Goal: Information Seeking & Learning: Check status

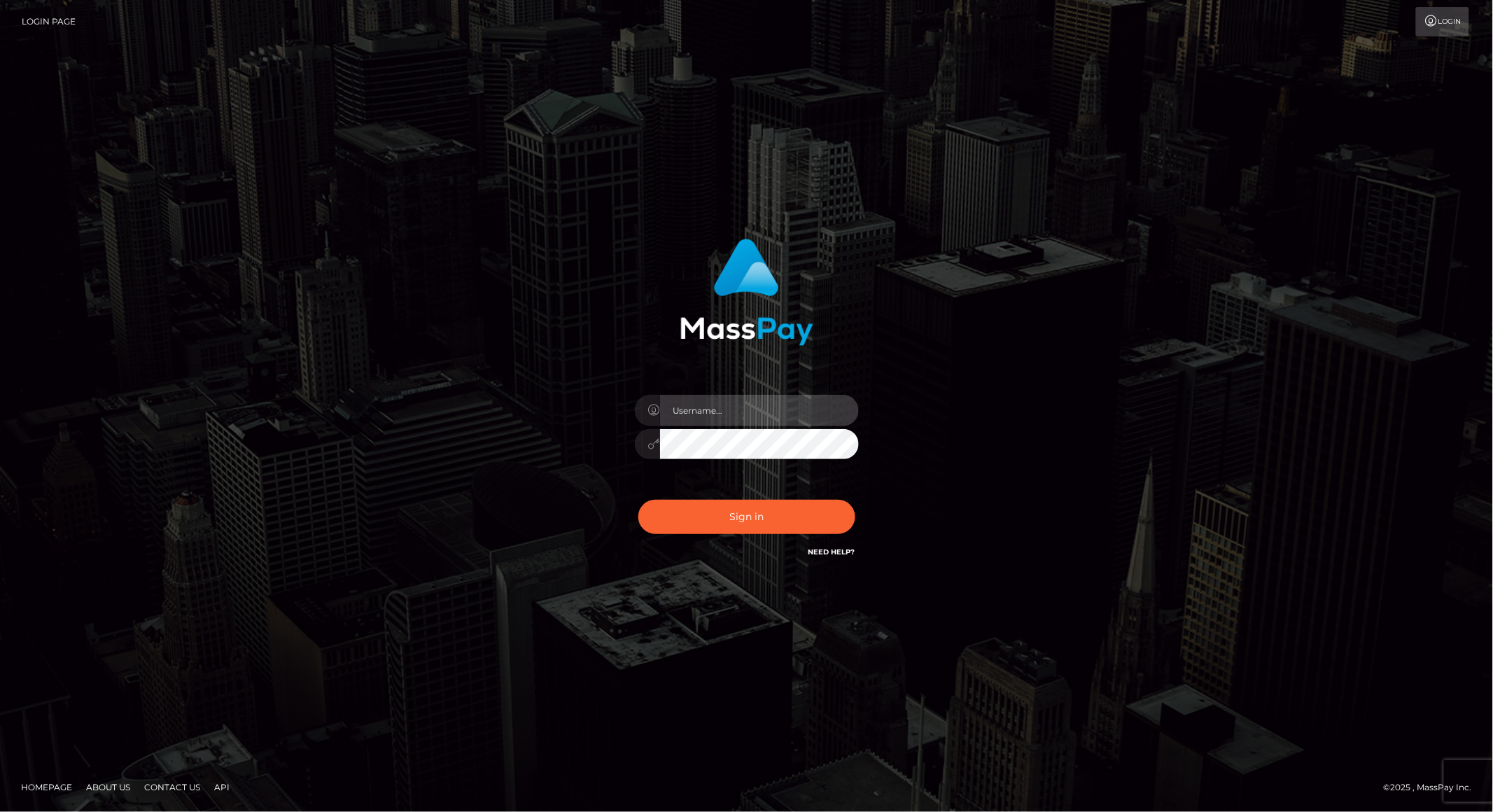
type input "brentg"
click at [759, 518] on button "Sign in" at bounding box center [746, 517] width 217 height 34
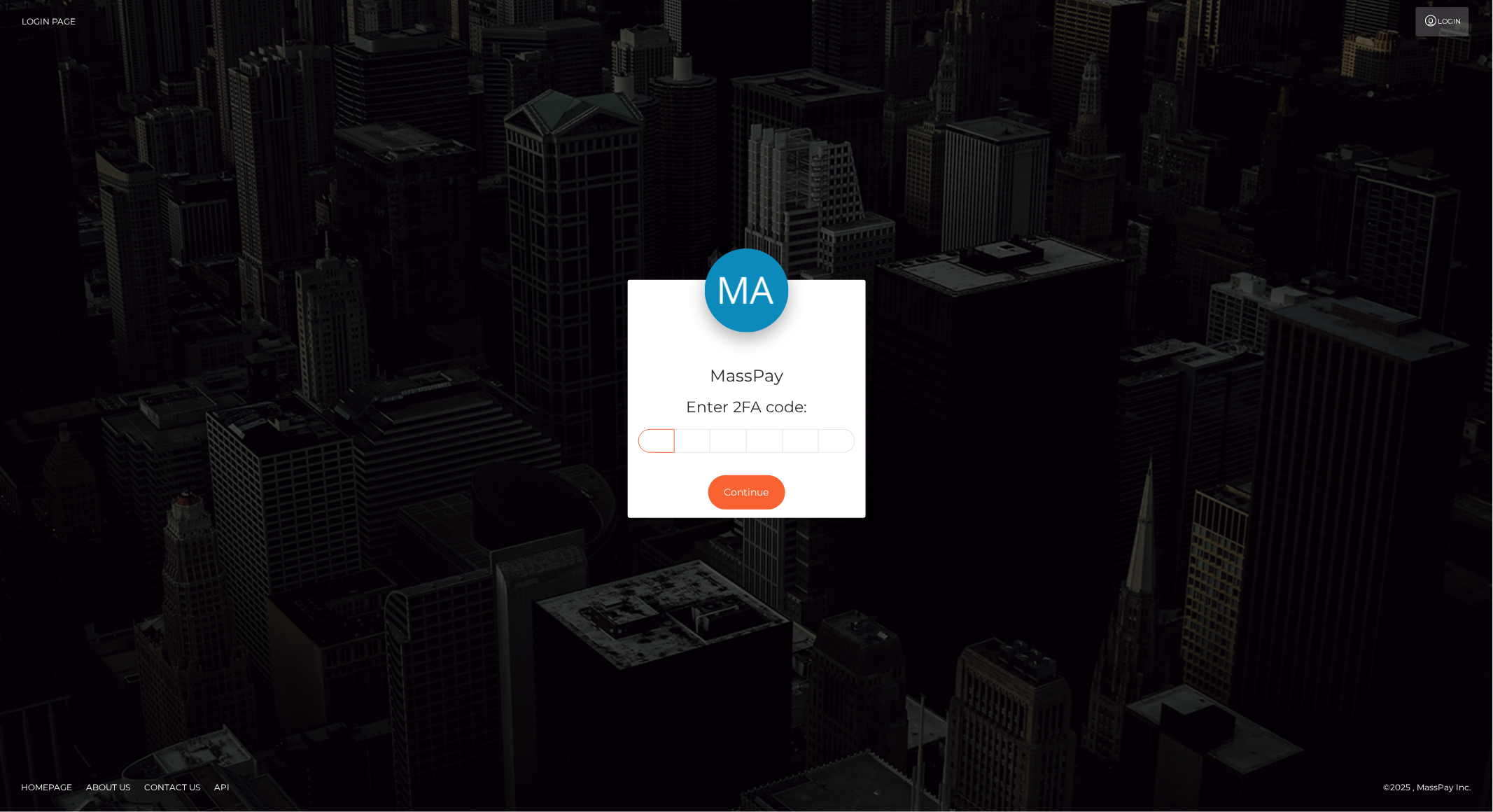
paste input "1"
type input "1"
type input "0"
type input "7"
type input "6"
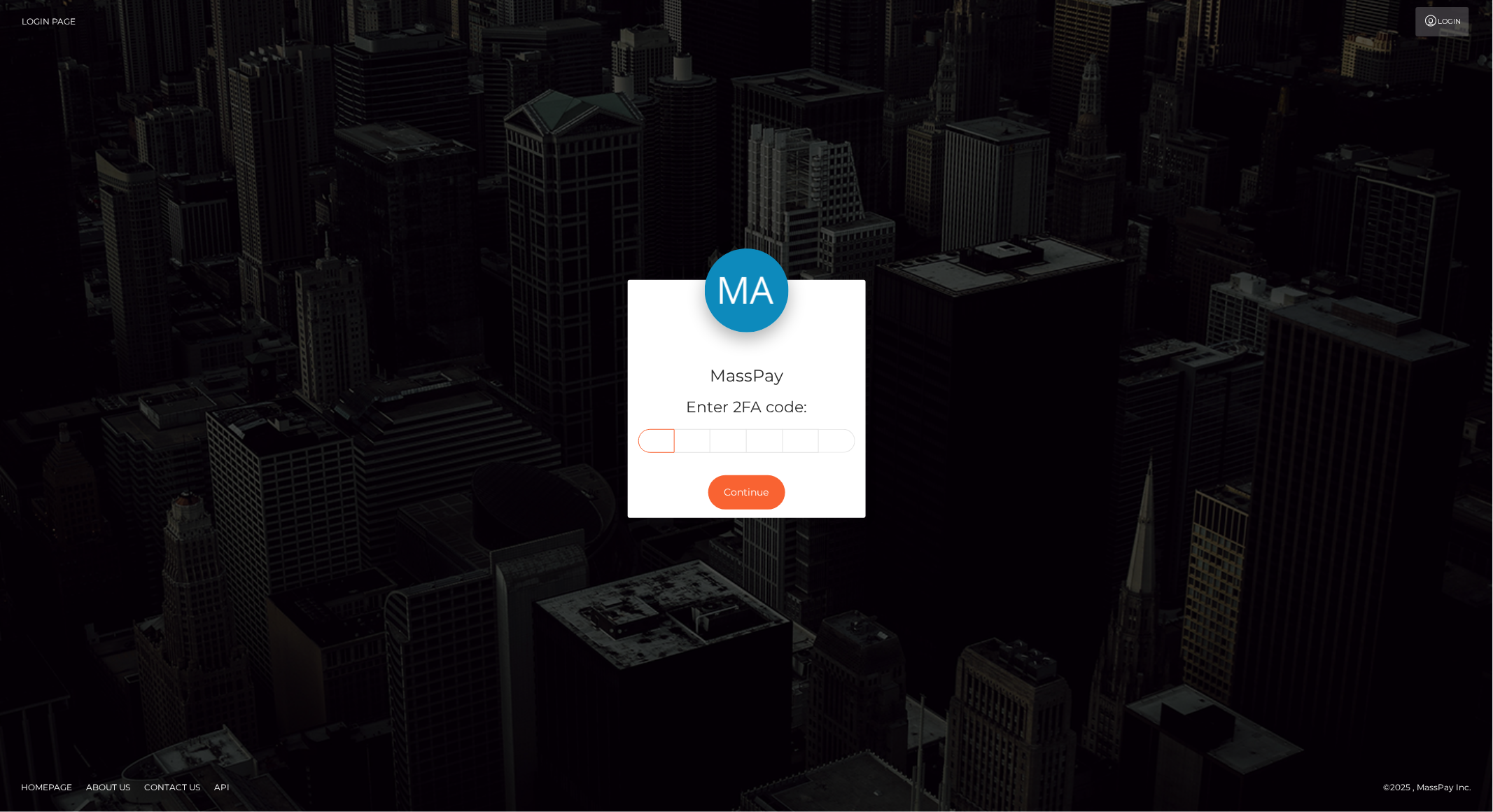
type input "1"
type input "4"
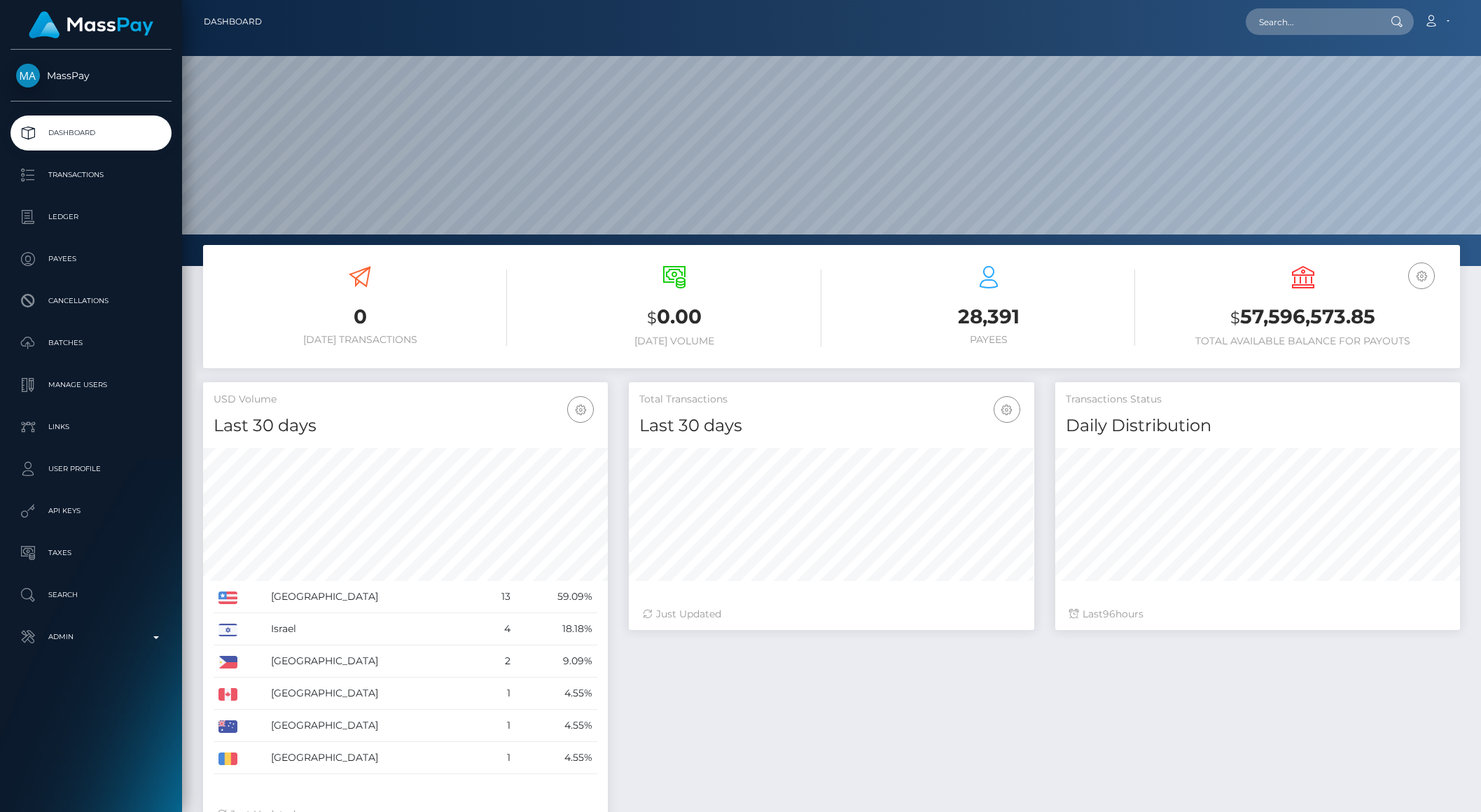
scroll to position [248, 404]
click at [1350, 23] on input "text" at bounding box center [1312, 22] width 132 height 26
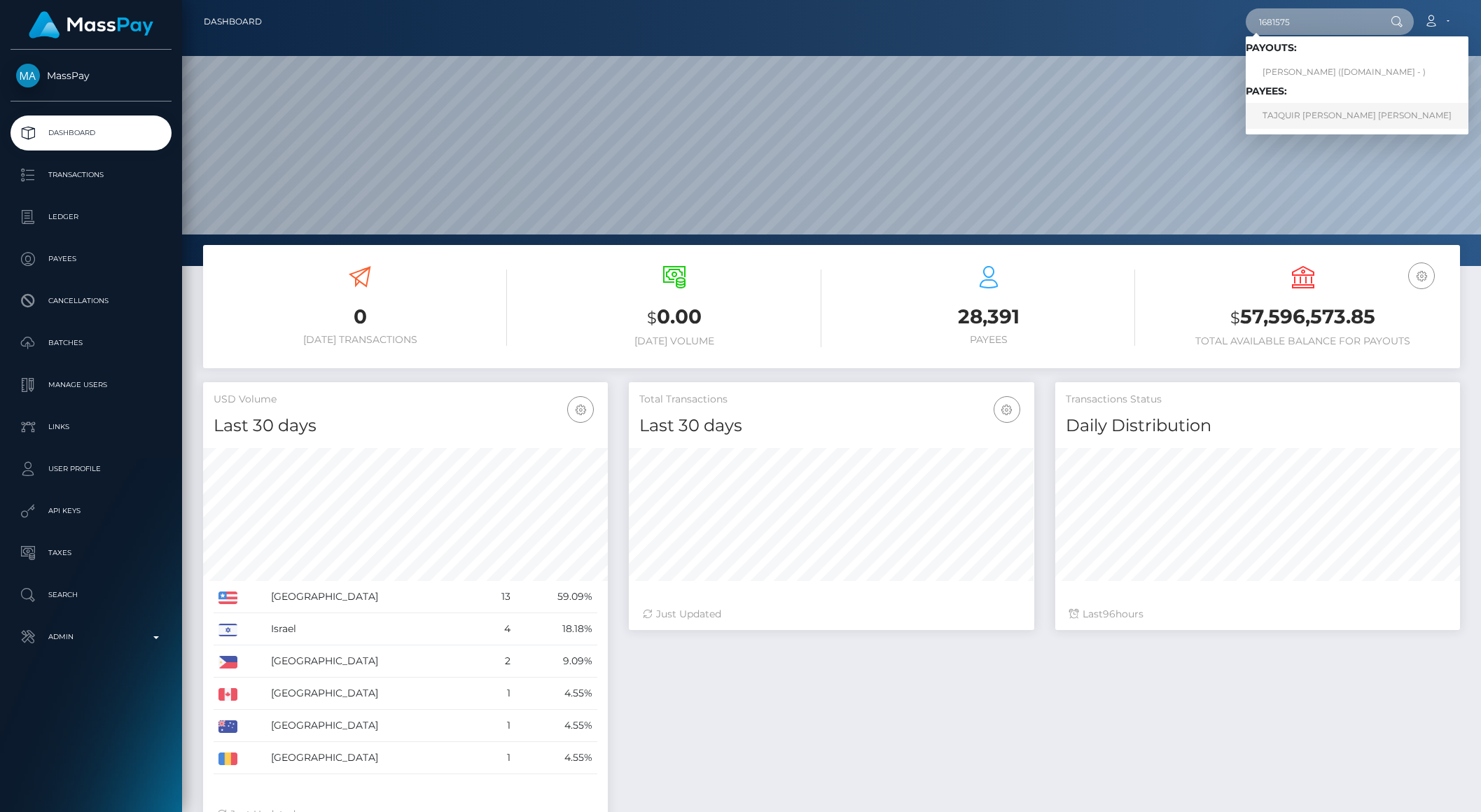
type input "1681575"
click at [1322, 112] on link "TAJQUIR JOSEPH BRAHIN BICKER" at bounding box center [1358, 115] width 223 height 25
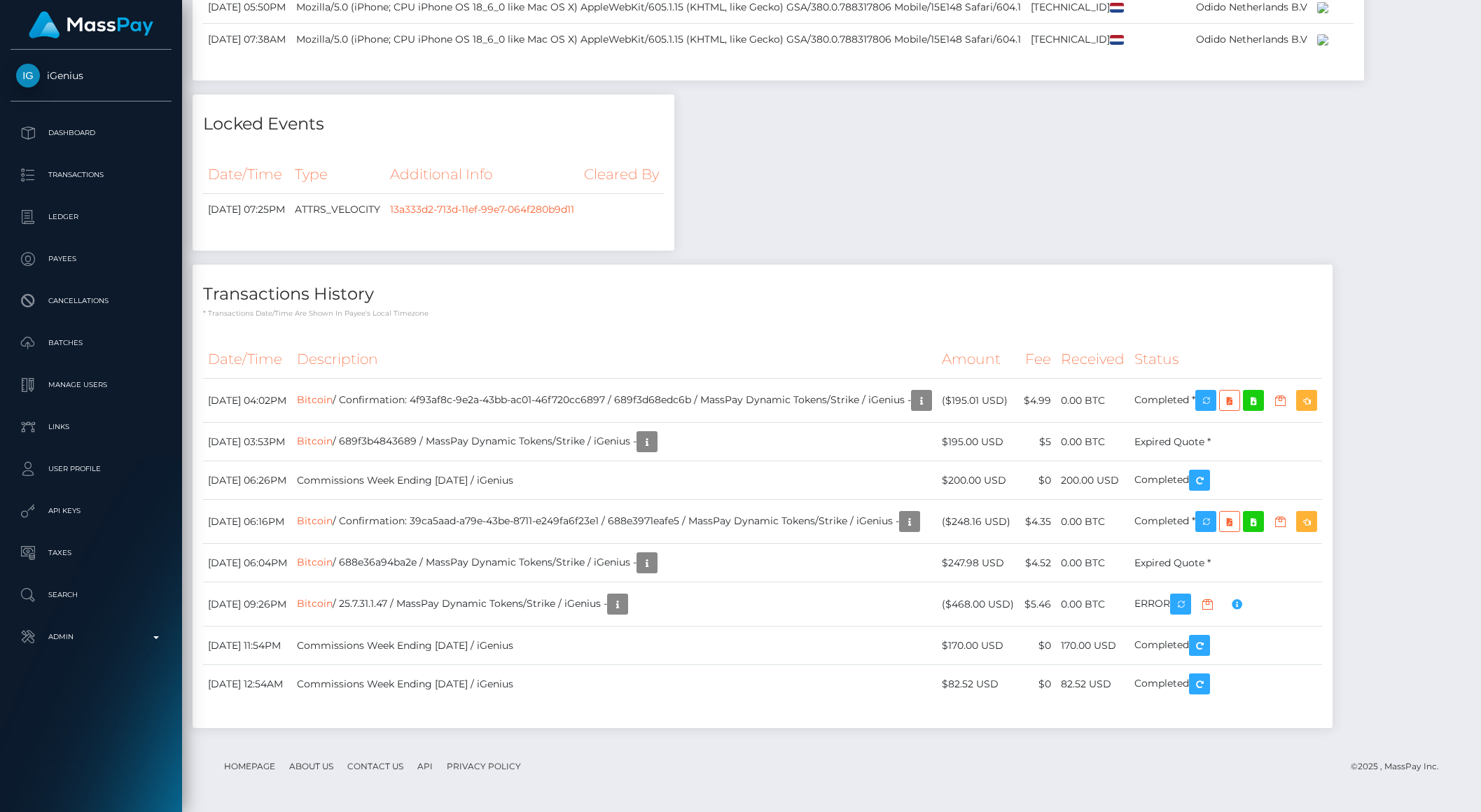
scroll to position [7080, 0]
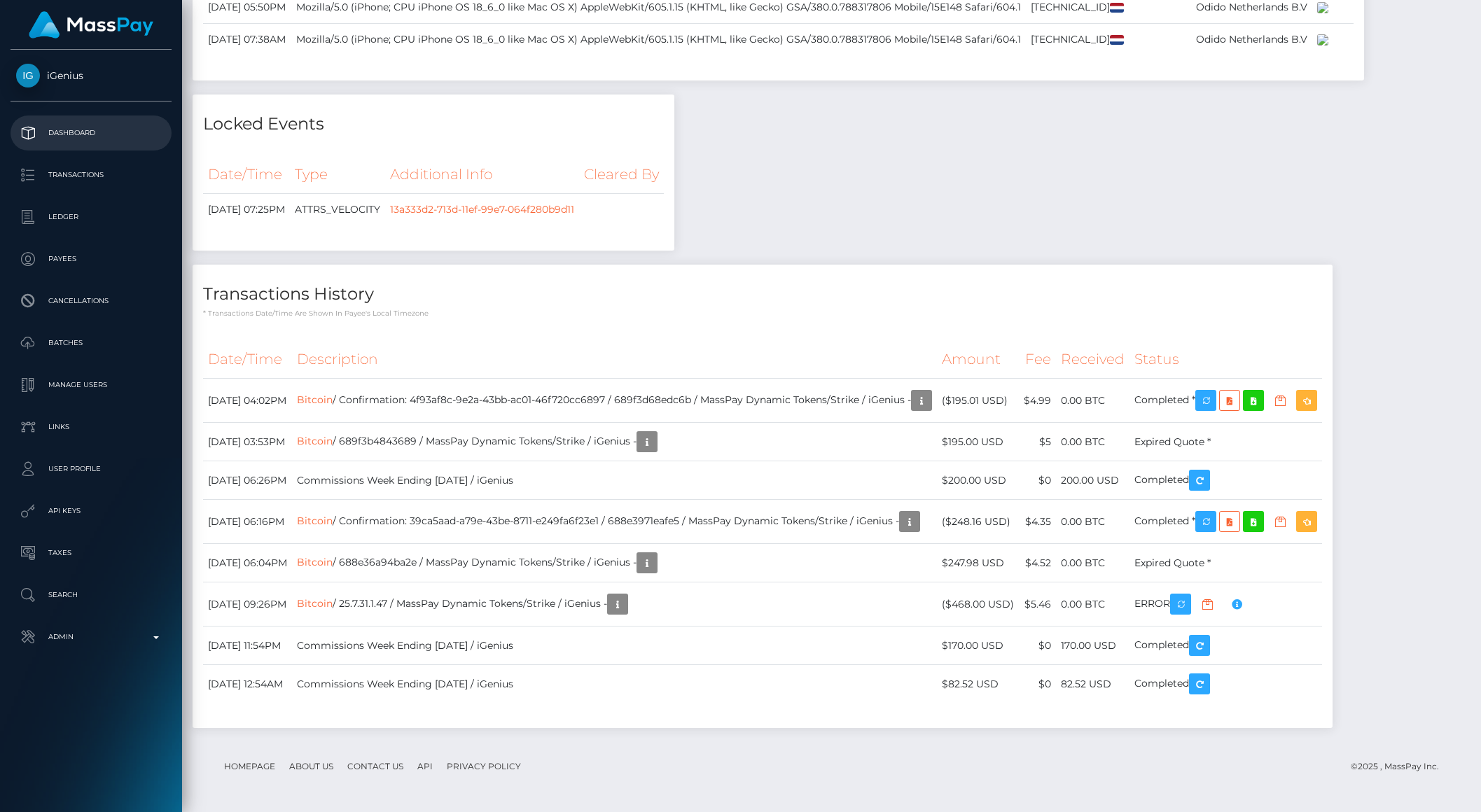
click at [58, 137] on p "Dashboard" at bounding box center [90, 132] width 150 height 21
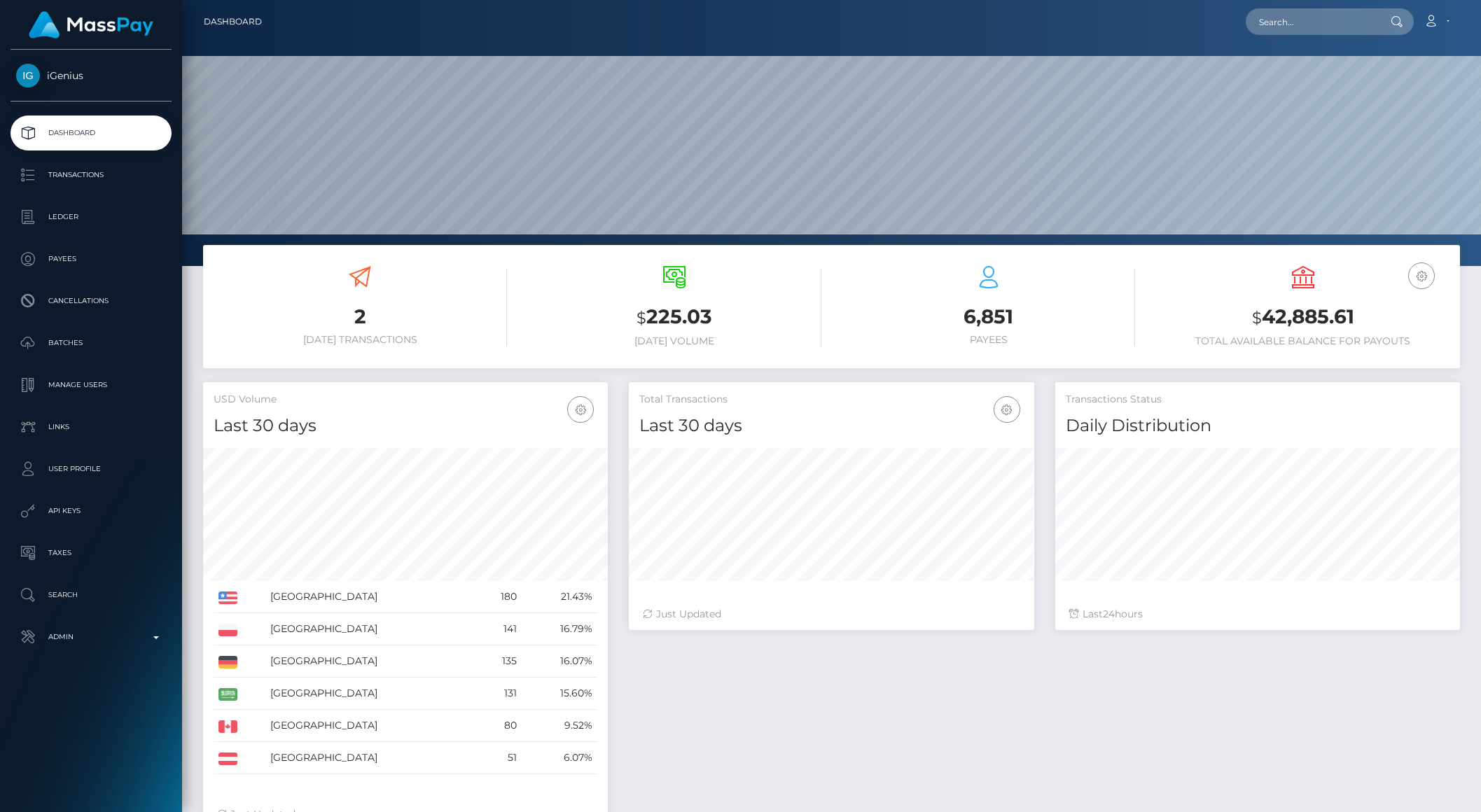
scroll to position [248, 404]
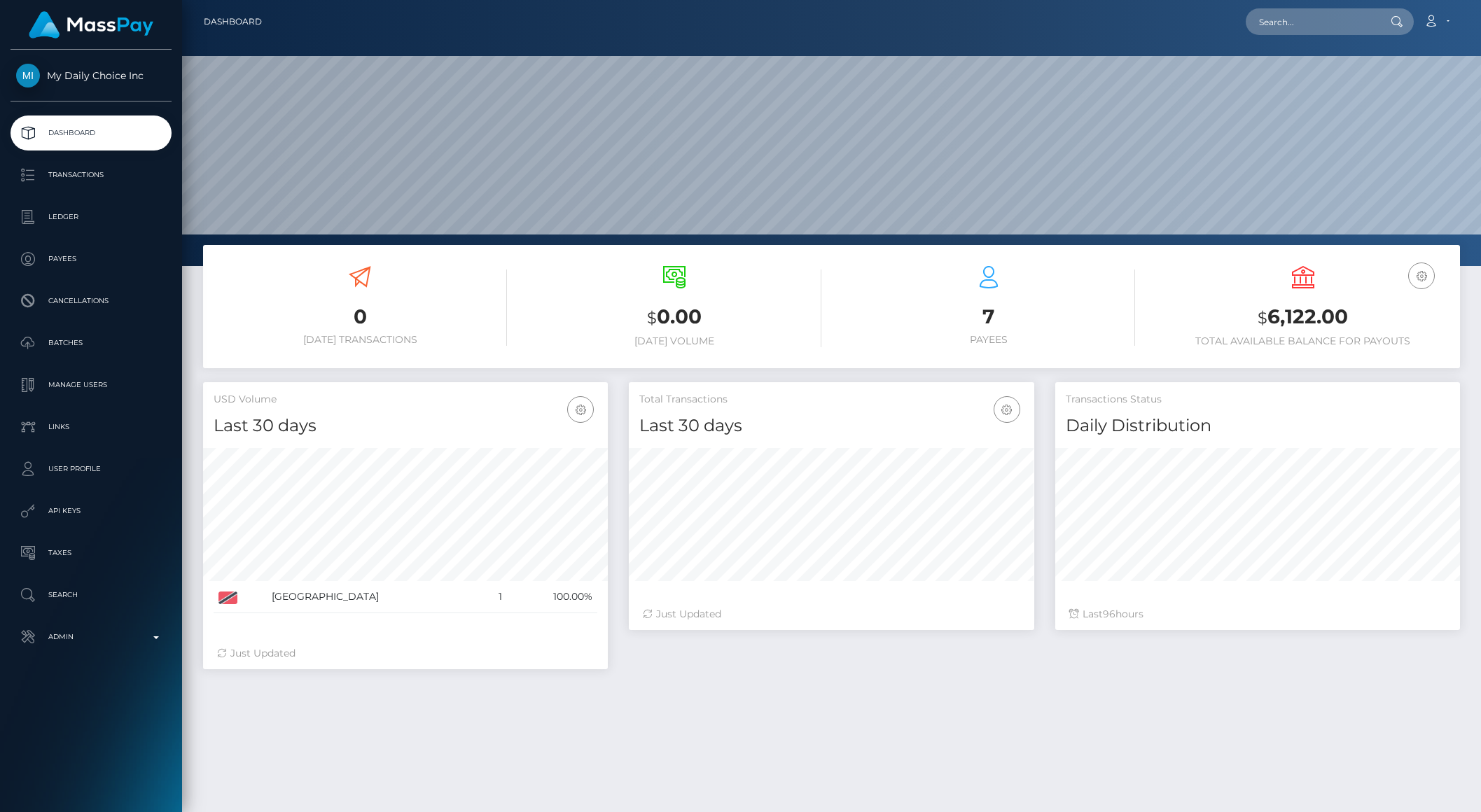
scroll to position [248, 404]
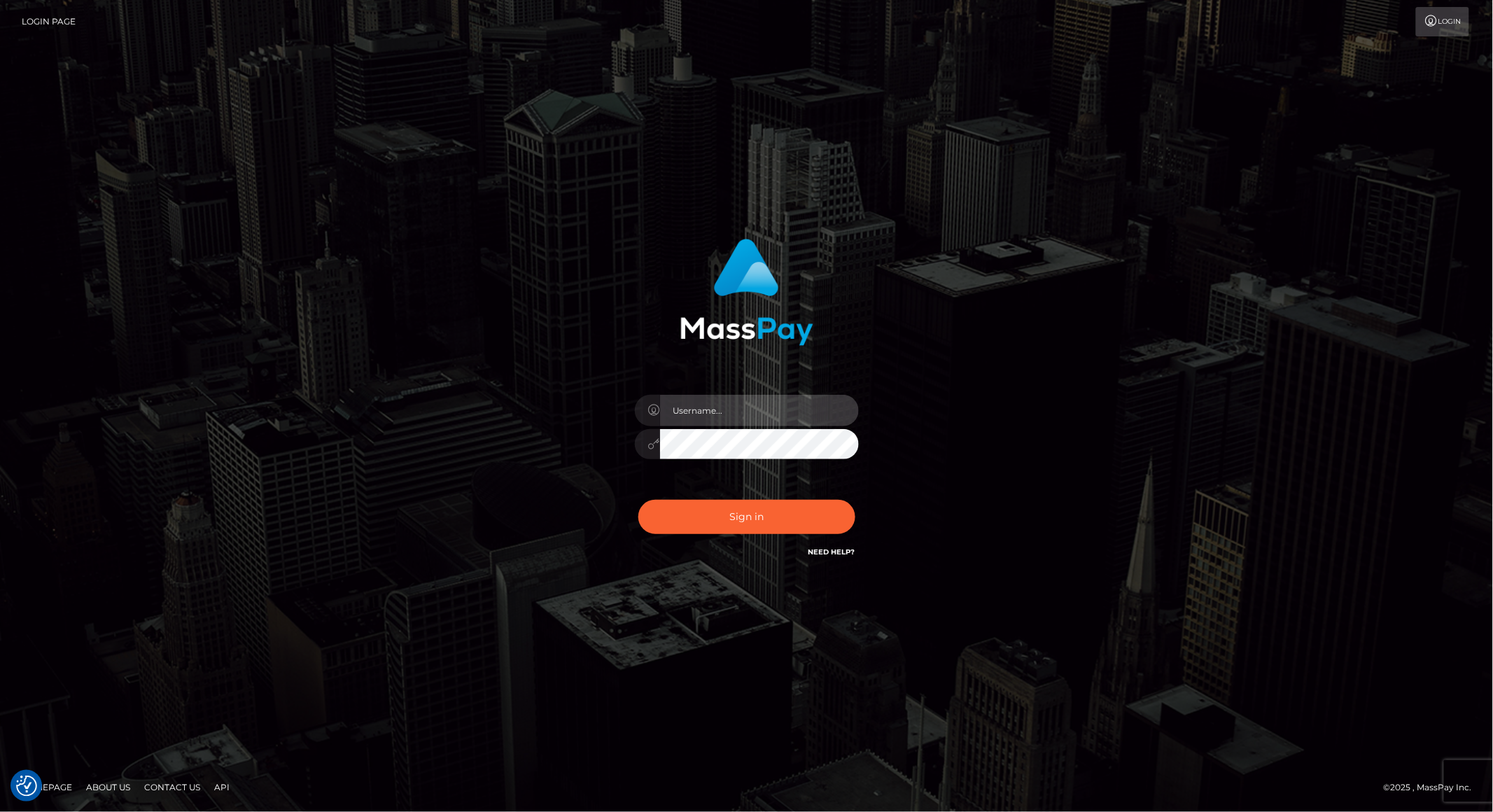
type input "brentg"
click at [722, 525] on button "Sign in" at bounding box center [746, 517] width 217 height 34
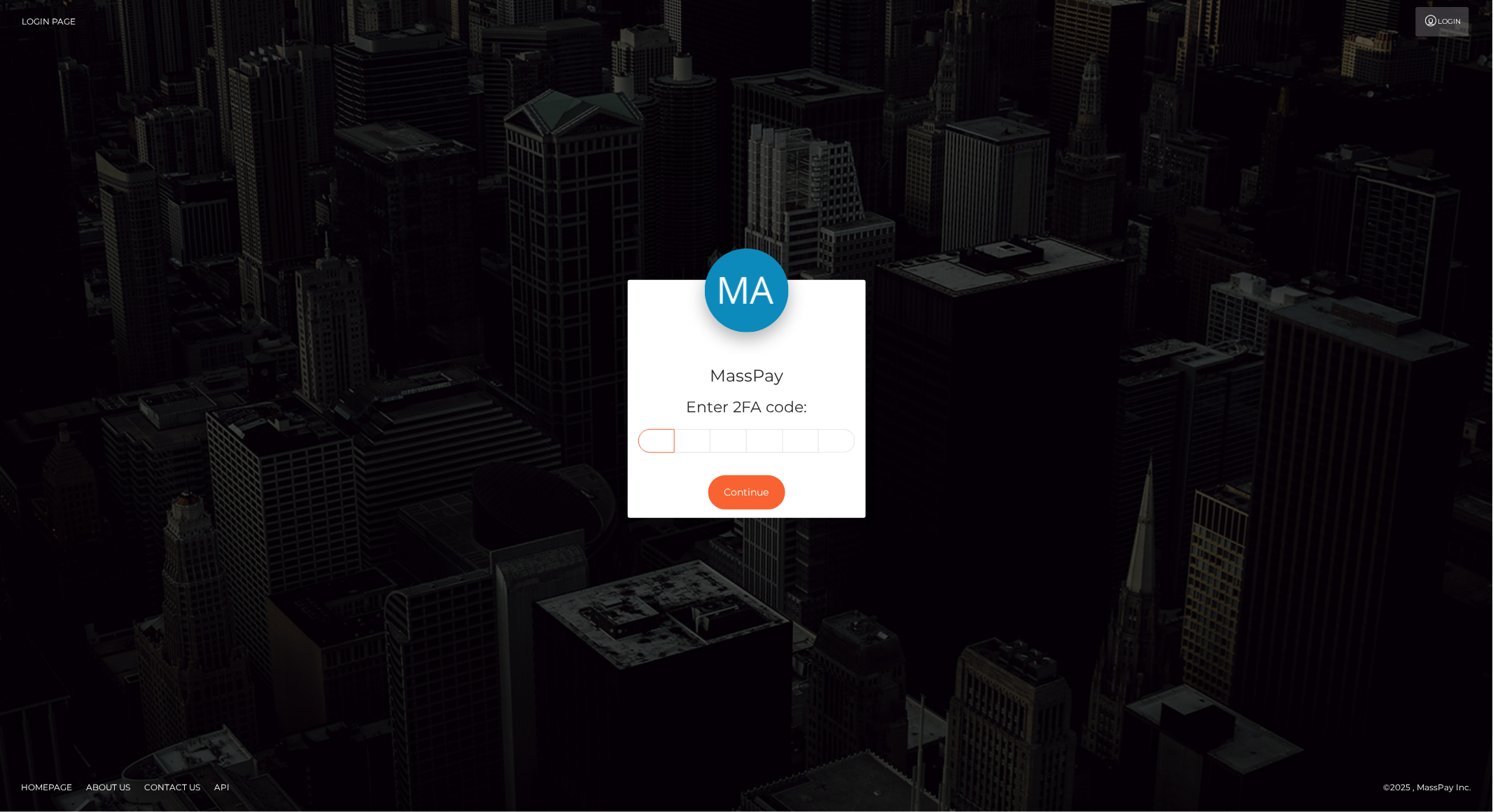
paste input "4"
type input "4"
type input "5"
type input "6"
type input "9"
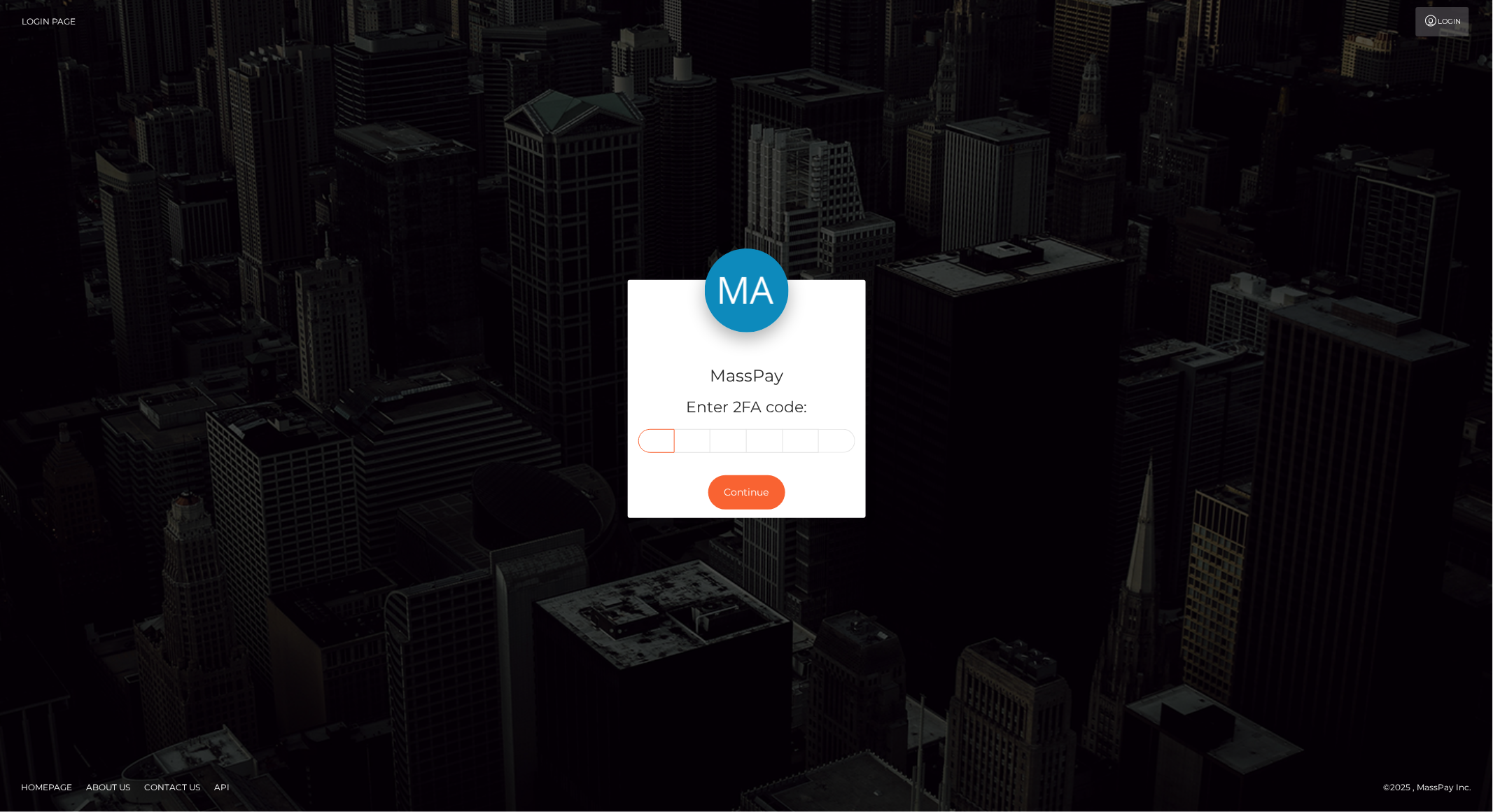
type input "6"
type input "0"
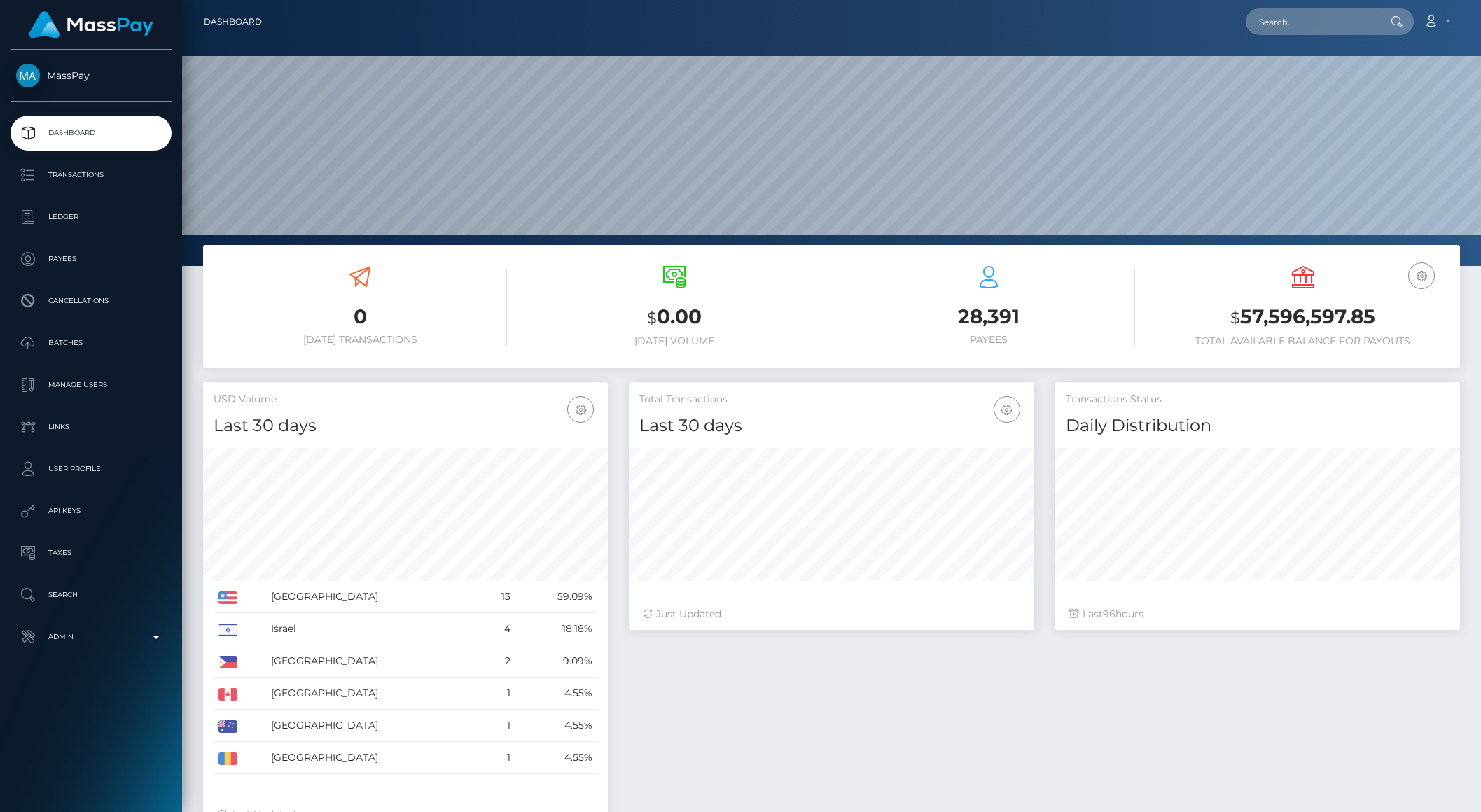
scroll to position [248, 404]
click at [74, 600] on p "Search" at bounding box center [90, 594] width 150 height 21
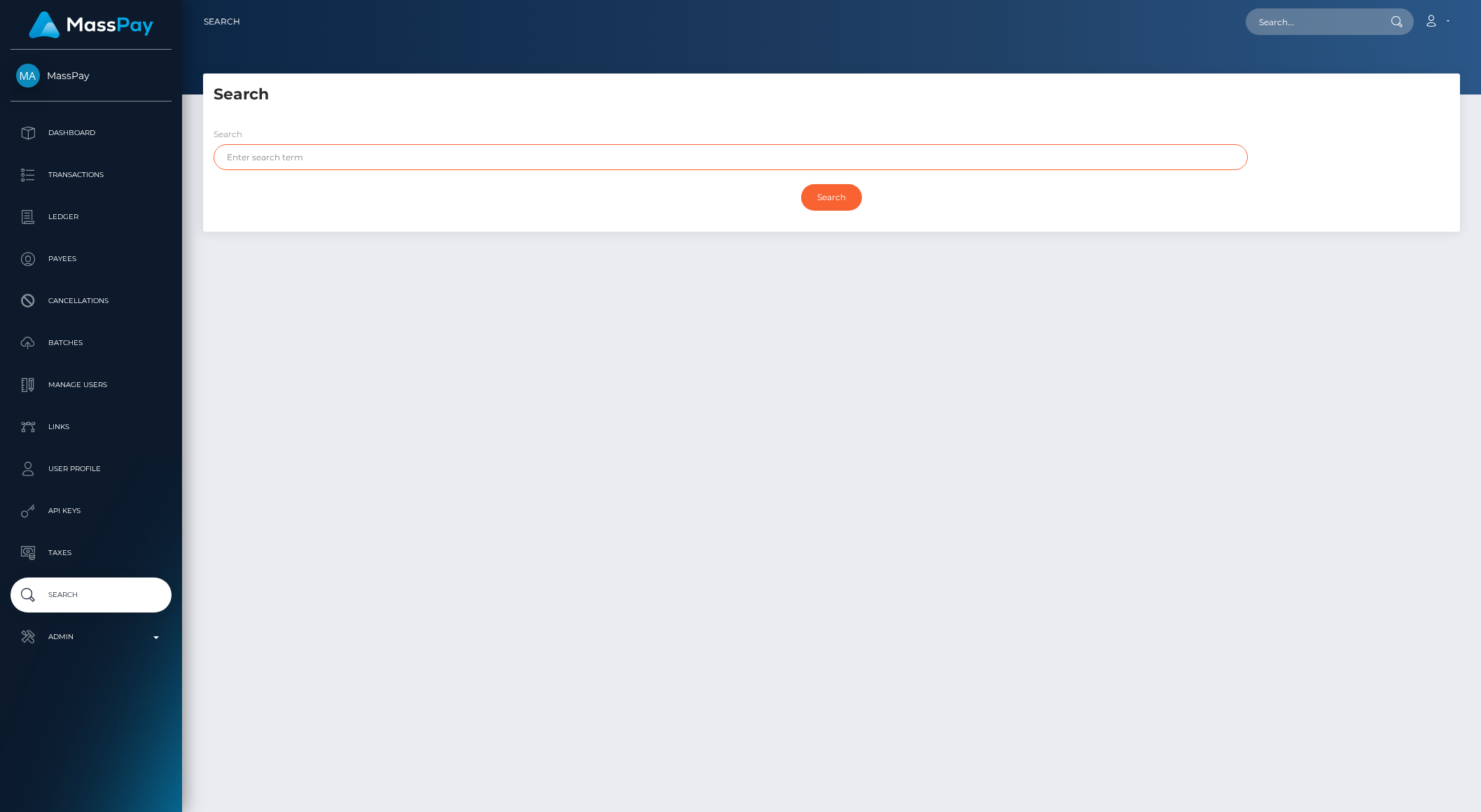
click at [318, 160] on input "text" at bounding box center [730, 157] width 1035 height 25
type input "muneebur"
click at [823, 198] on input "Search" at bounding box center [831, 197] width 61 height 26
click at [828, 196] on input "Search" at bounding box center [831, 197] width 61 height 26
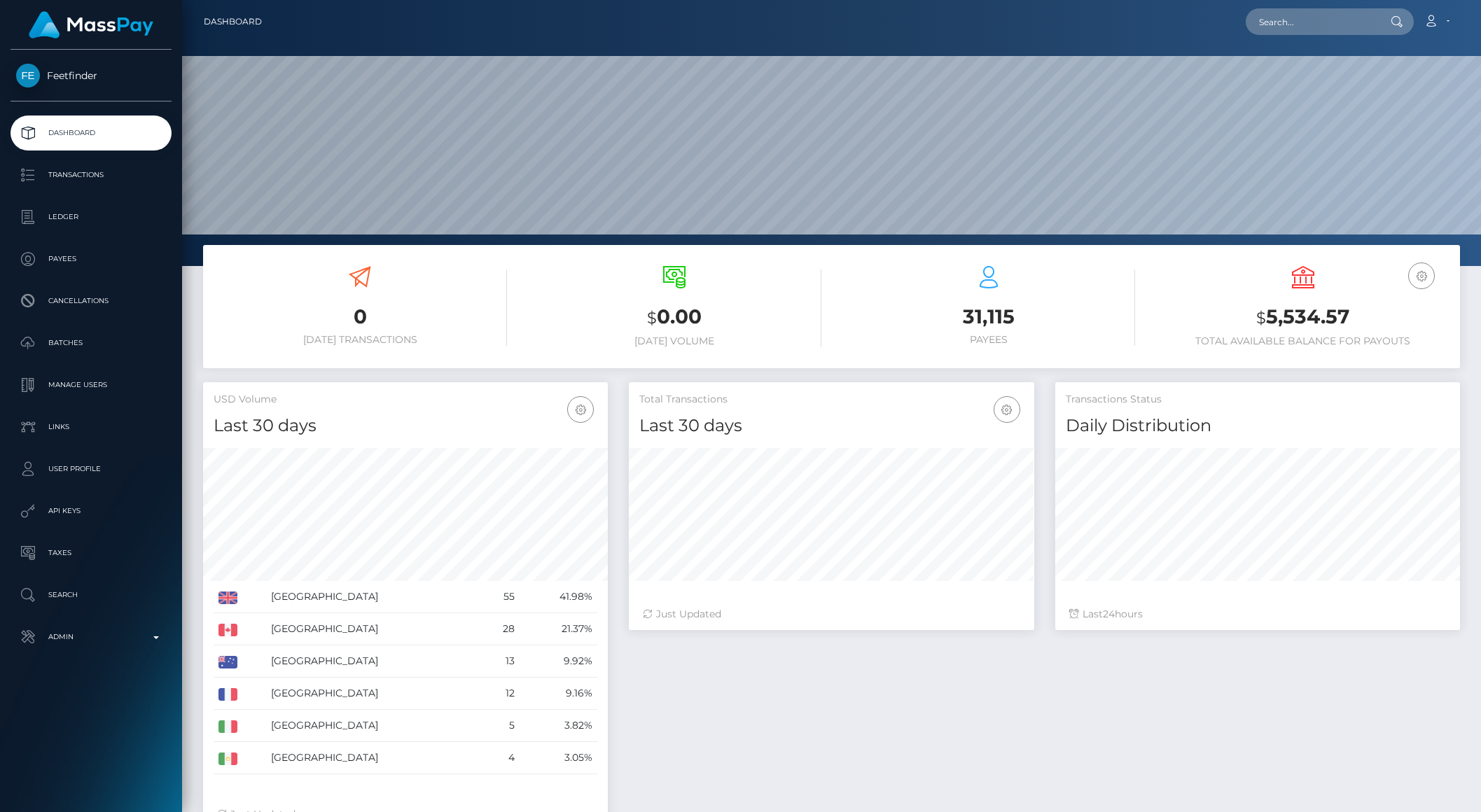
scroll to position [248, 404]
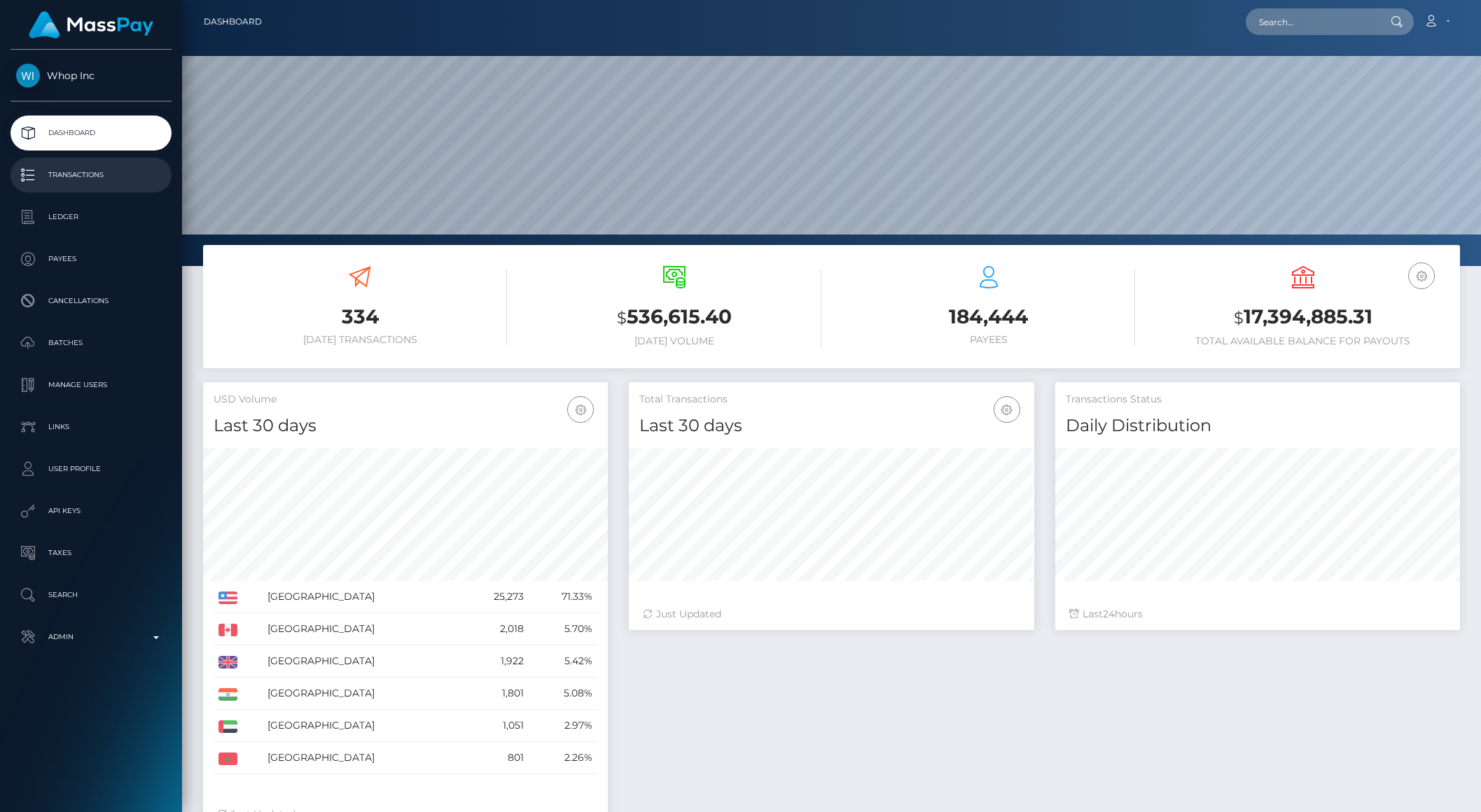
click at [100, 181] on p "Transactions" at bounding box center [90, 174] width 150 height 21
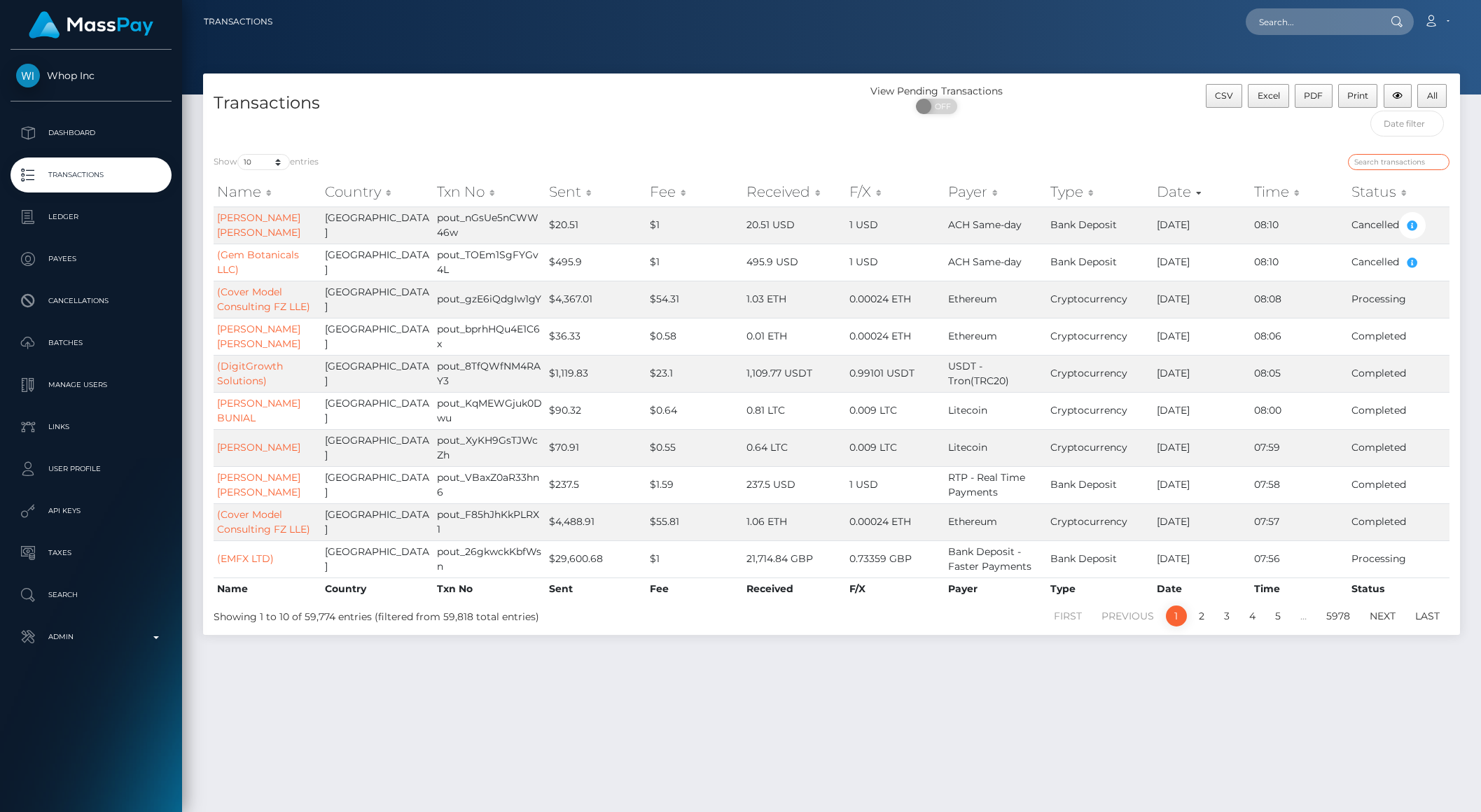
click at [1394, 164] on input "search" at bounding box center [1399, 161] width 102 height 16
paste input "Pakistan's"
type input "Pakistan"
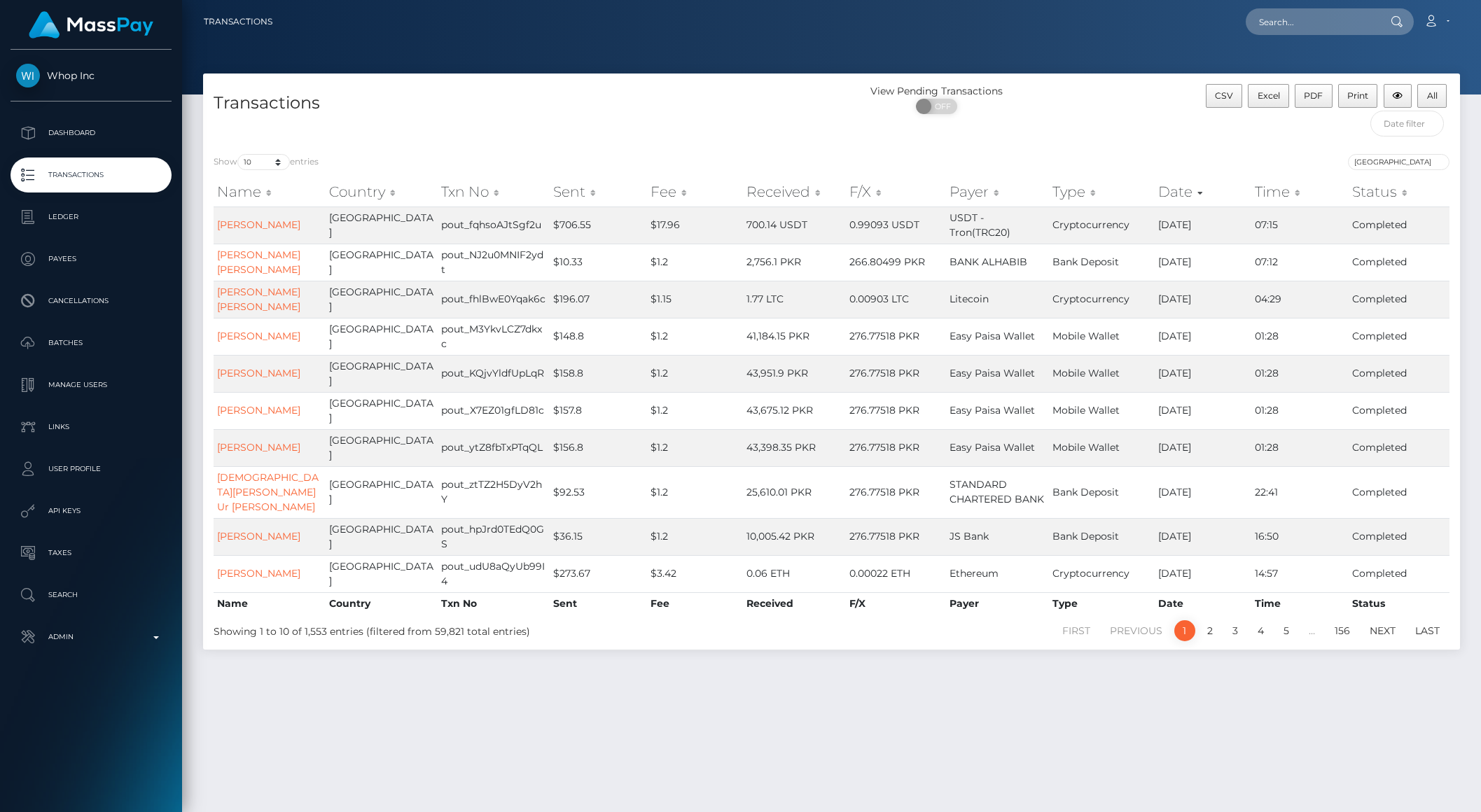
click at [973, 193] on th "Payer" at bounding box center [997, 192] width 103 height 28
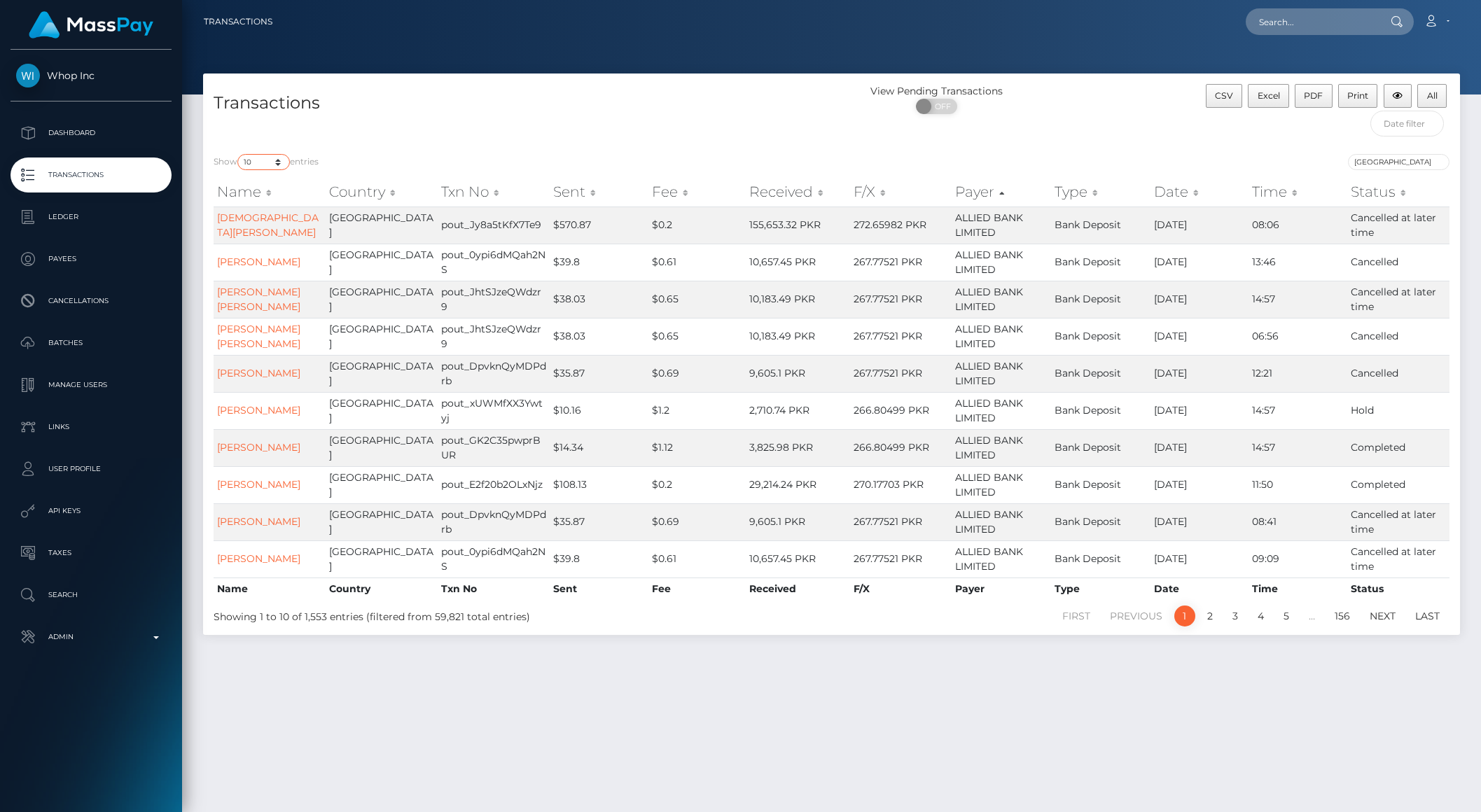
click at [274, 166] on select "10 25 50 100 250 500 1,000 3,500 All" at bounding box center [264, 161] width 53 height 16
click at [239, 154] on select "10 25 50 100 250 500 1,000 3,500 All" at bounding box center [264, 161] width 53 height 16
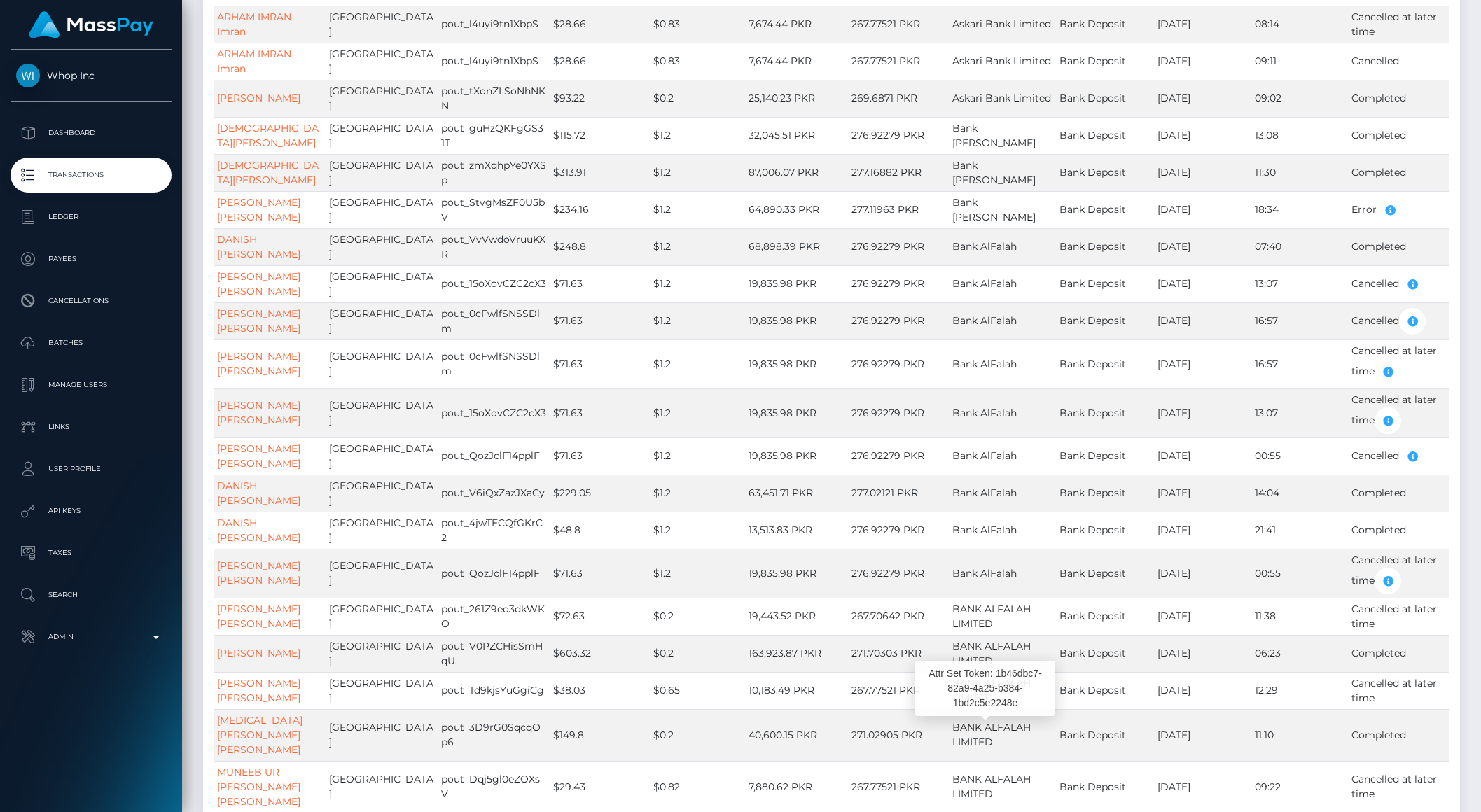
scroll to position [2496, 0]
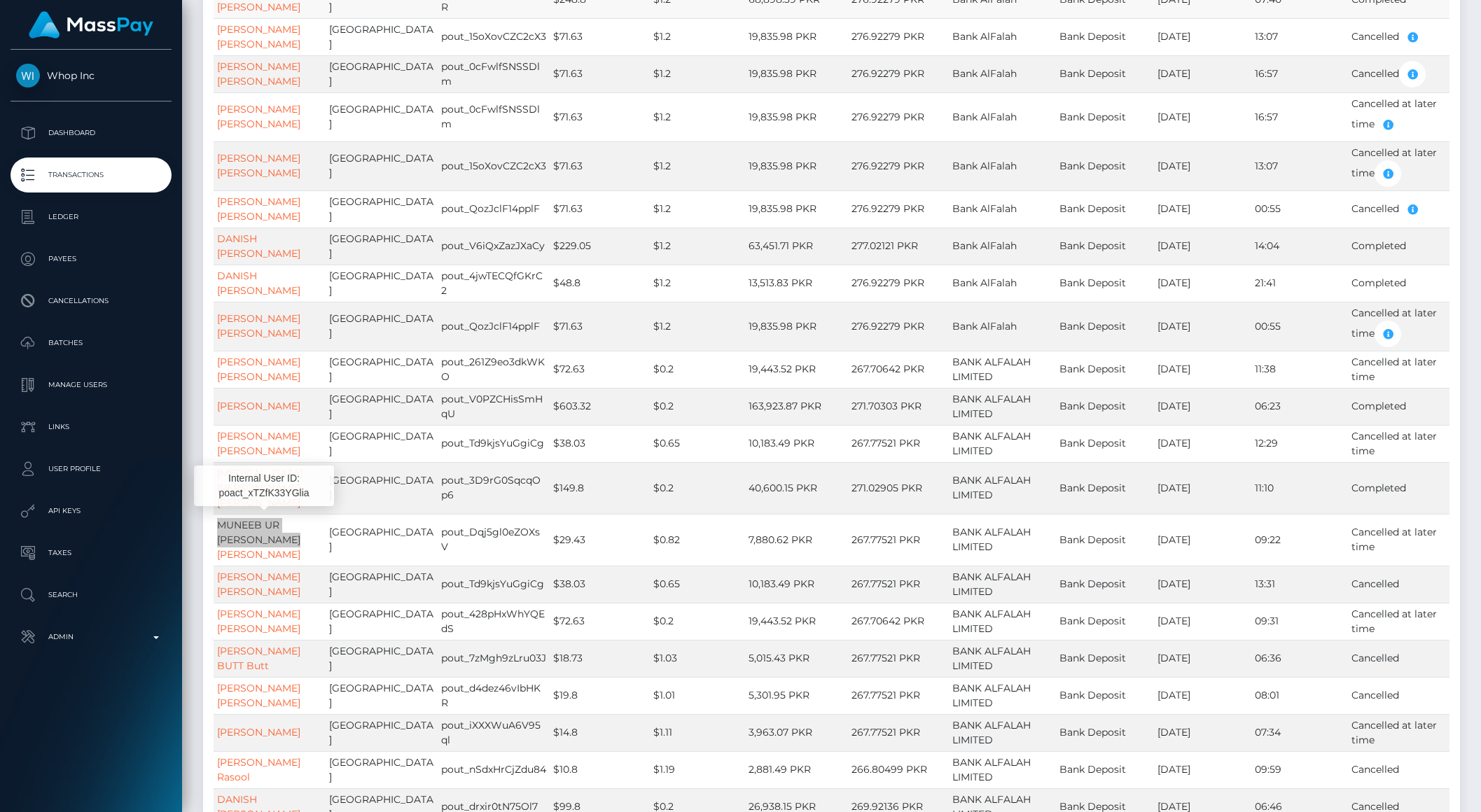
drag, startPoint x: 299, startPoint y: 536, endPoint x: 385, endPoint y: 8, distance: 535.0
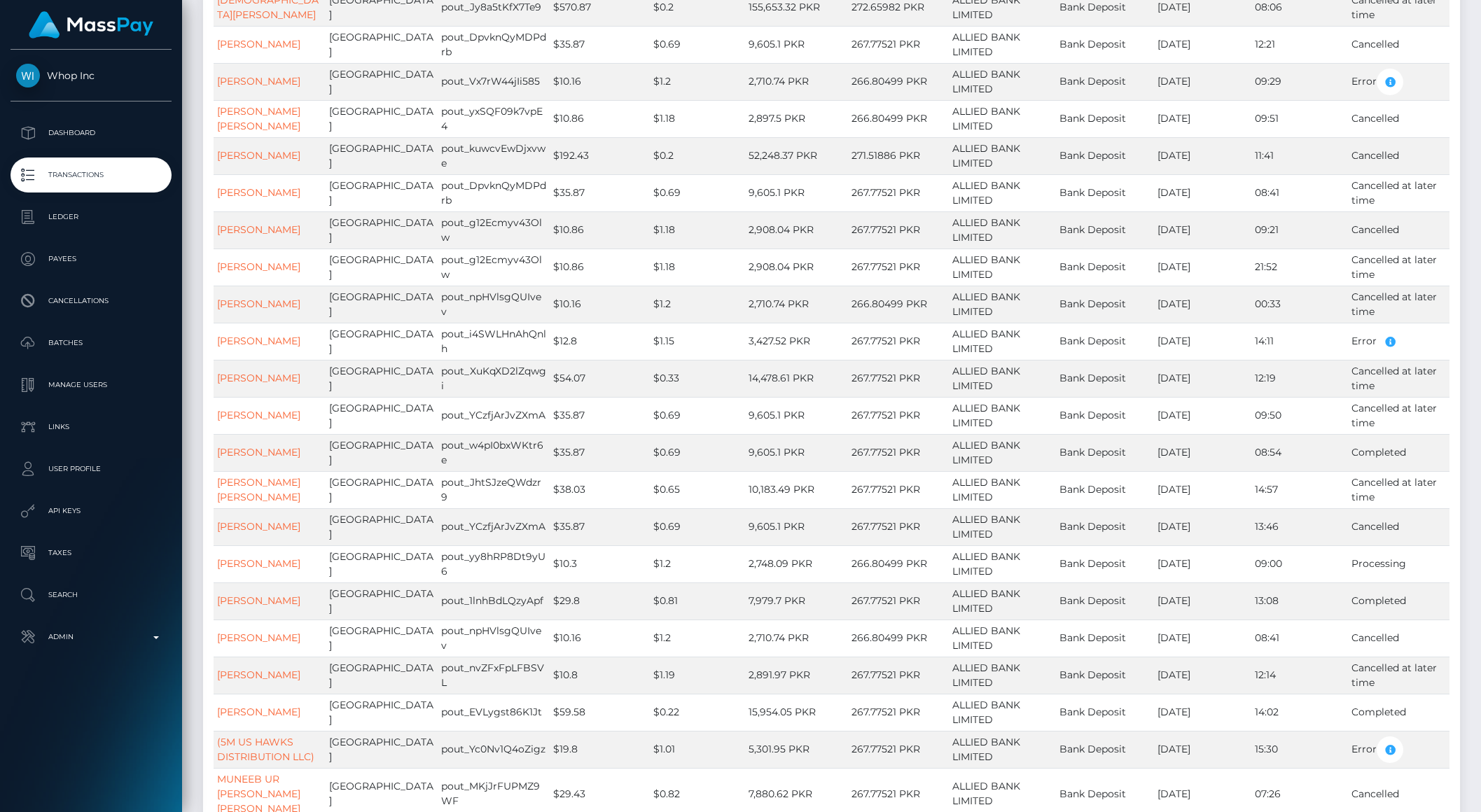
scroll to position [0, 0]
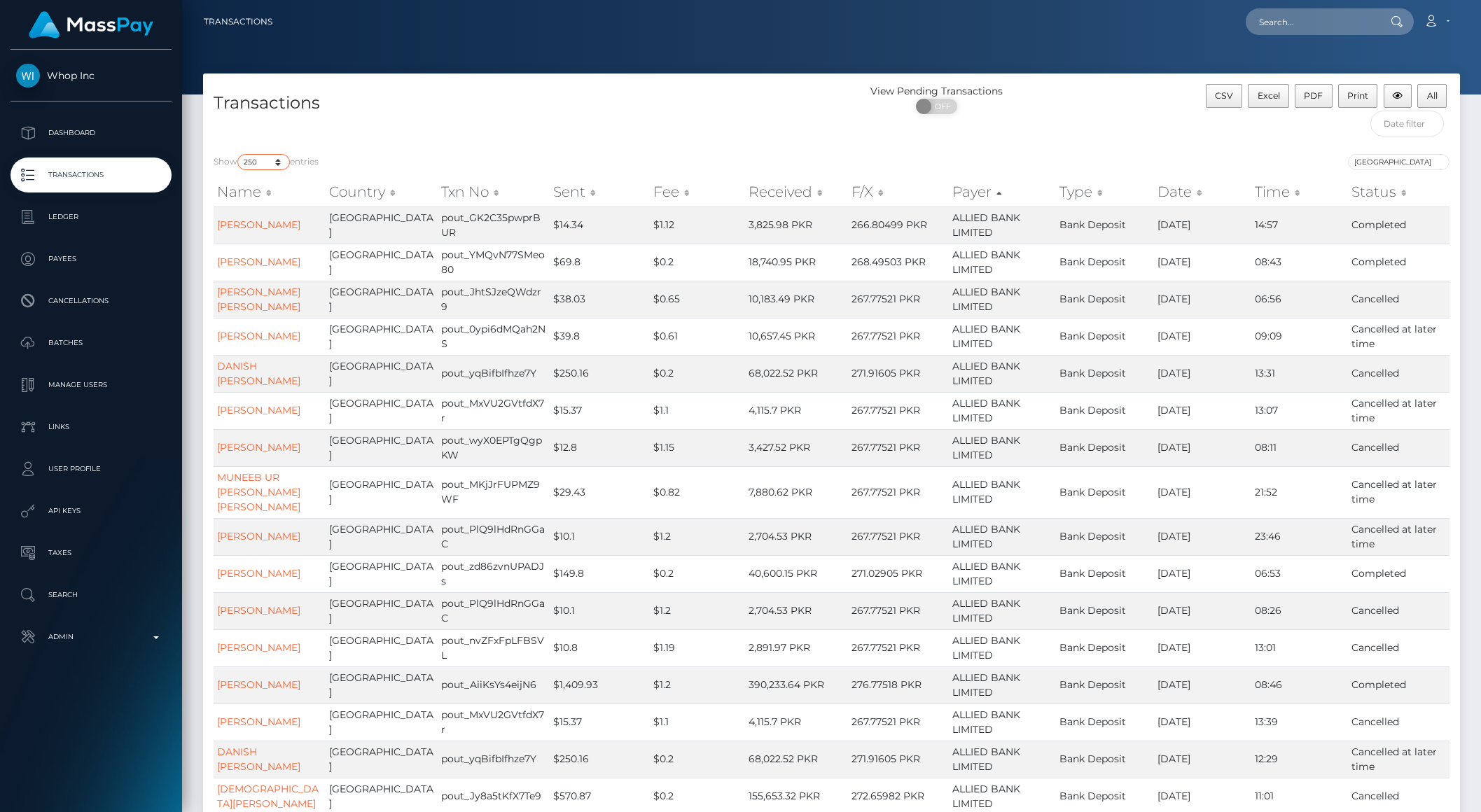
click at [260, 166] on select "10 25 50 100 250 500 1,000 3,500 All" at bounding box center [264, 161] width 53 height 16
select select "10"
click at [239, 154] on select "10 25 50 100 250 500 1,000 3,500 All" at bounding box center [264, 161] width 53 height 16
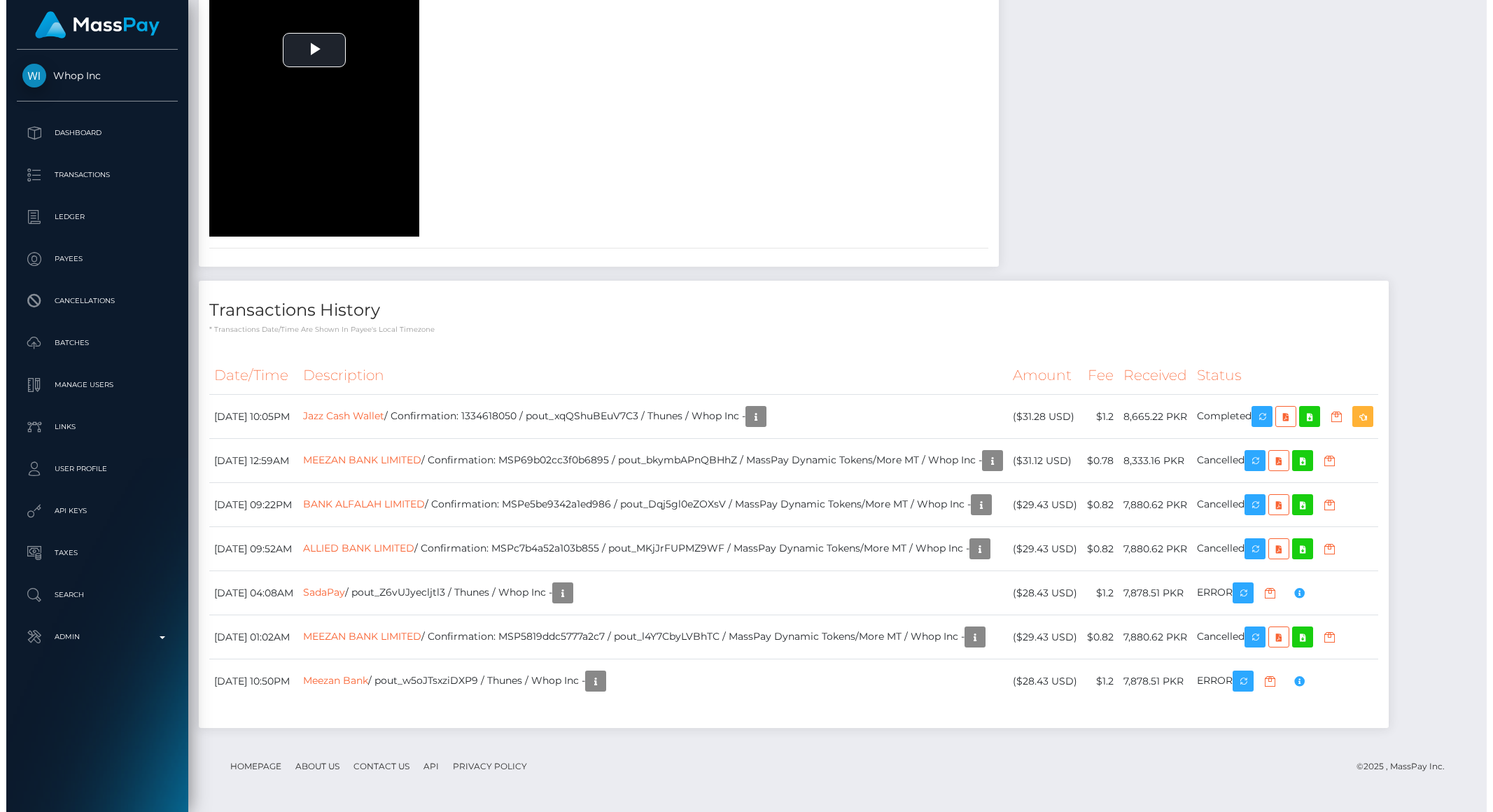
scroll to position [2900, 0]
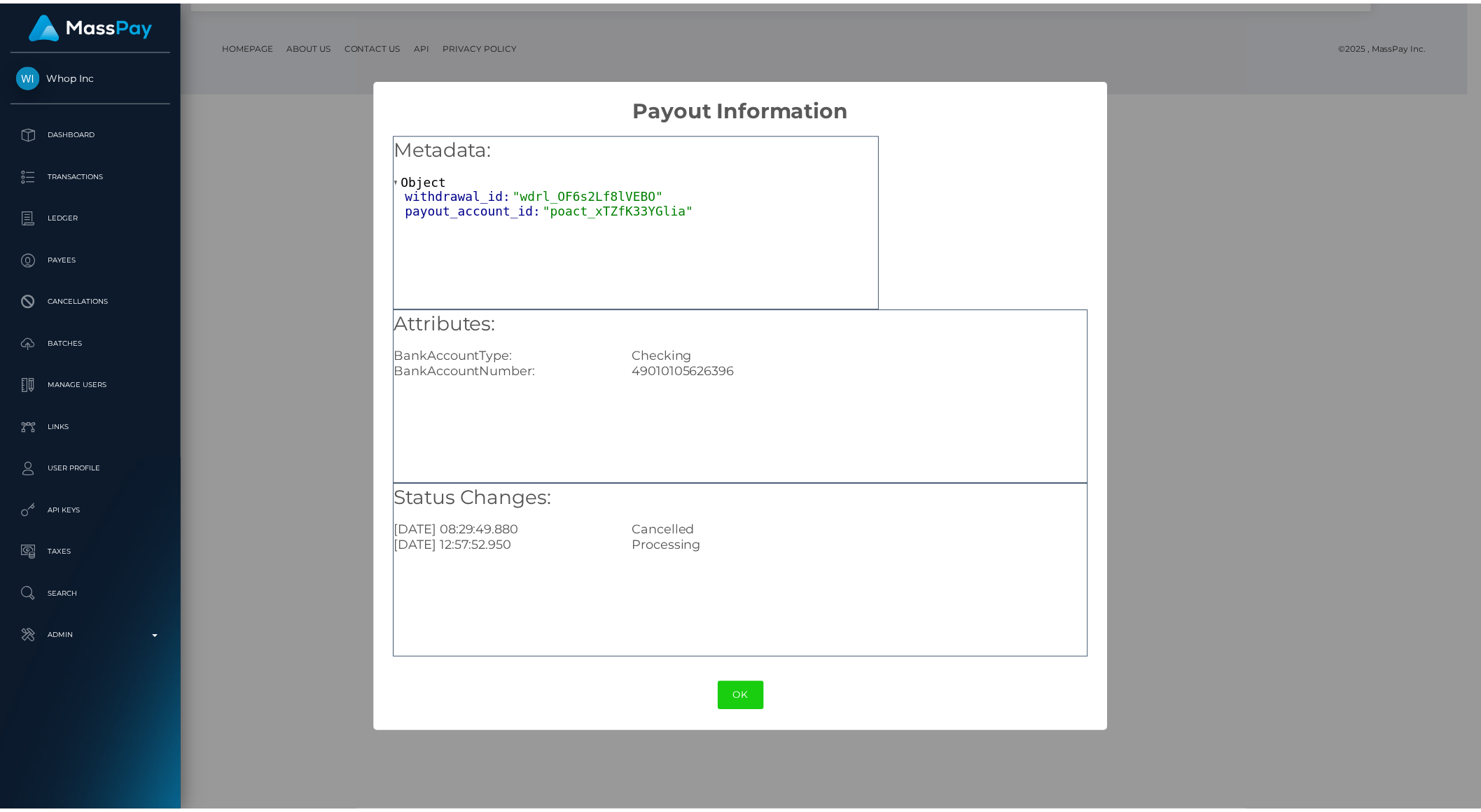
scroll to position [699755, 699902]
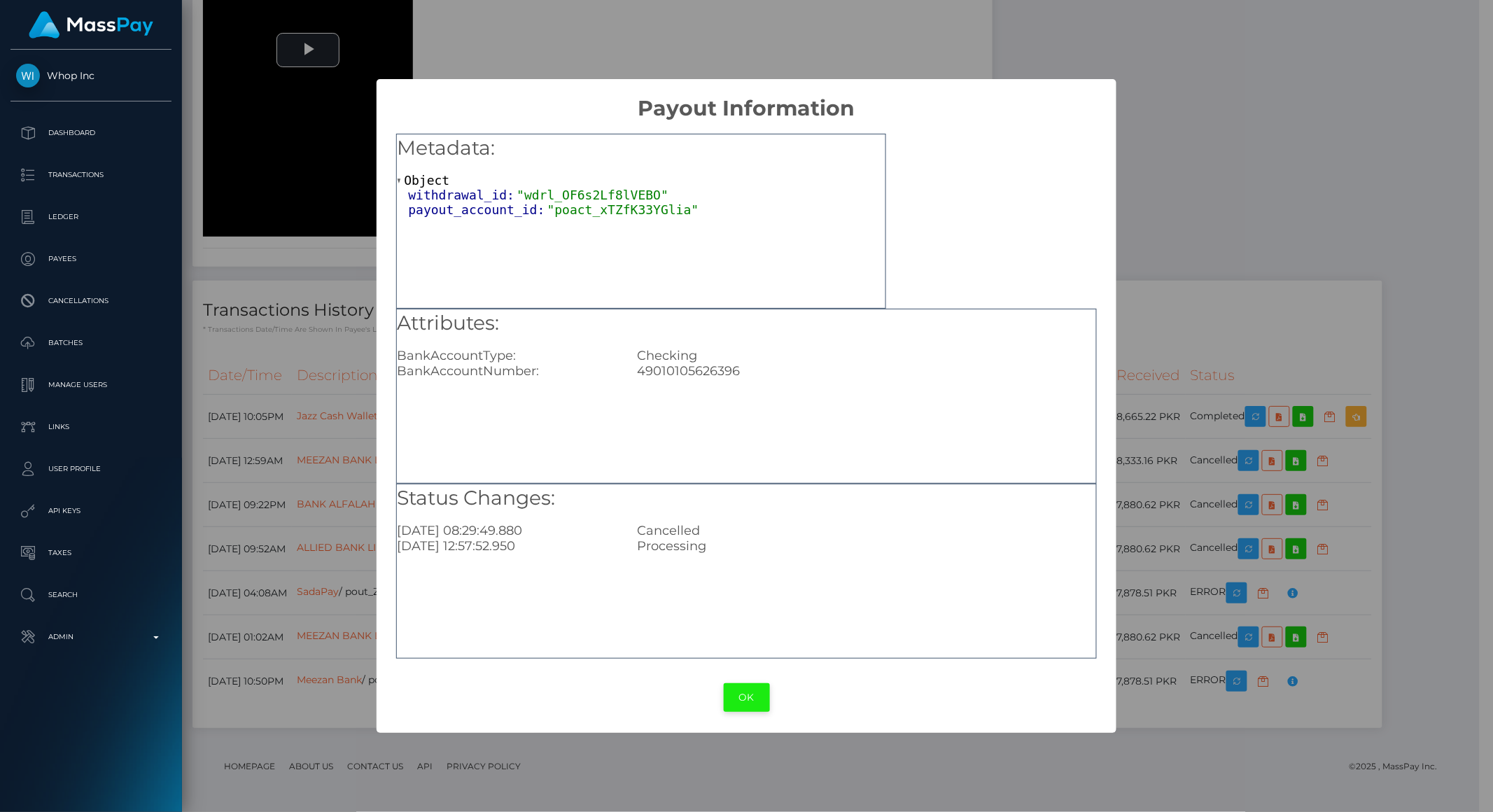
click at [763, 698] on button "OK" at bounding box center [746, 697] width 46 height 28
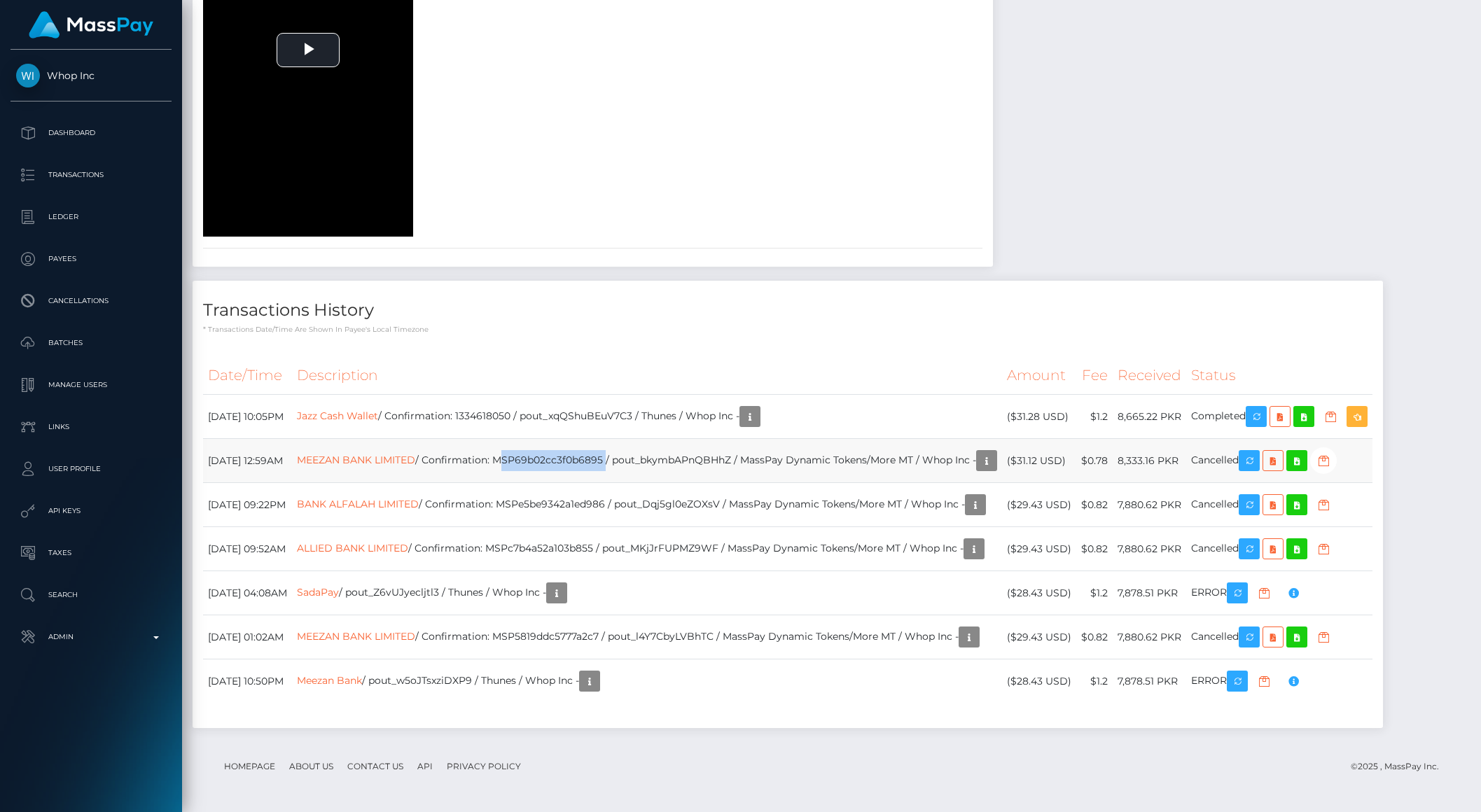
copy td "MSP69b02cc3f0b6895"
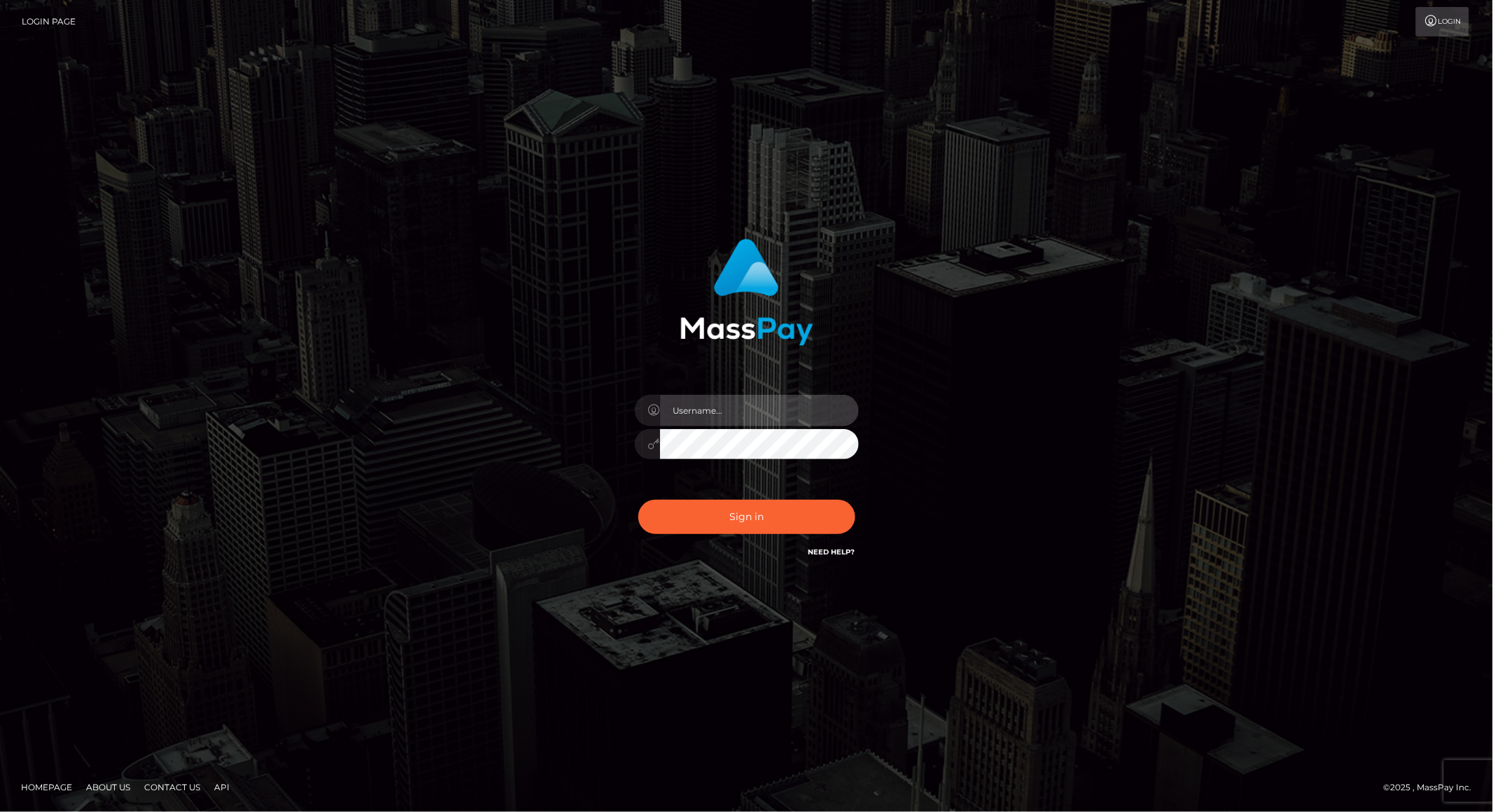
type input "brentg"
